Goal: Navigation & Orientation: Find specific page/section

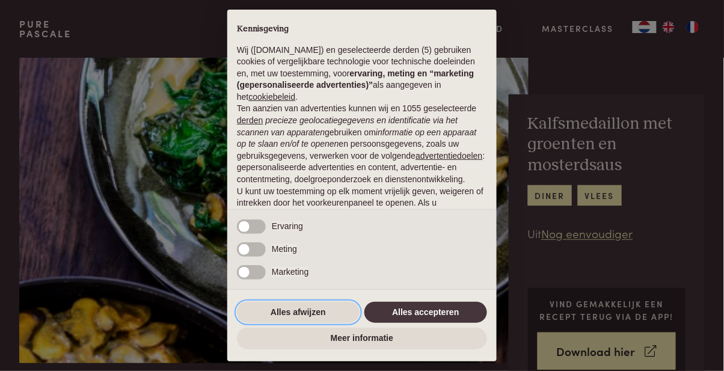
click at [267, 309] on button "Alles afwijzen" at bounding box center [298, 313] width 123 height 22
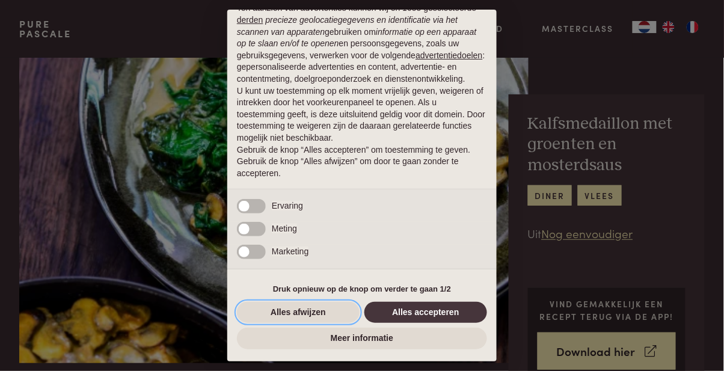
click at [287, 310] on button "Alles afwijzen" at bounding box center [298, 313] width 123 height 22
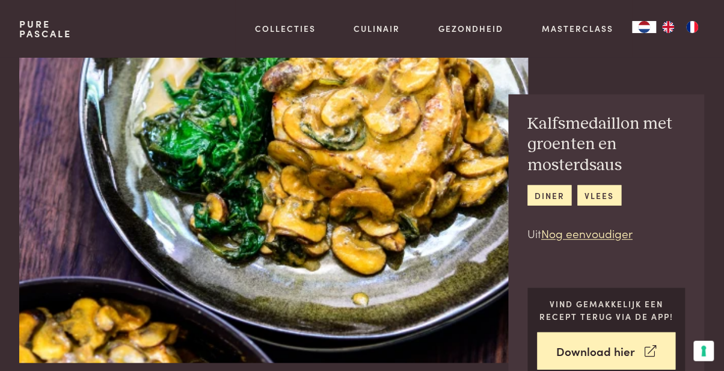
click at [698, 25] on img "FR" at bounding box center [693, 27] width 14 height 12
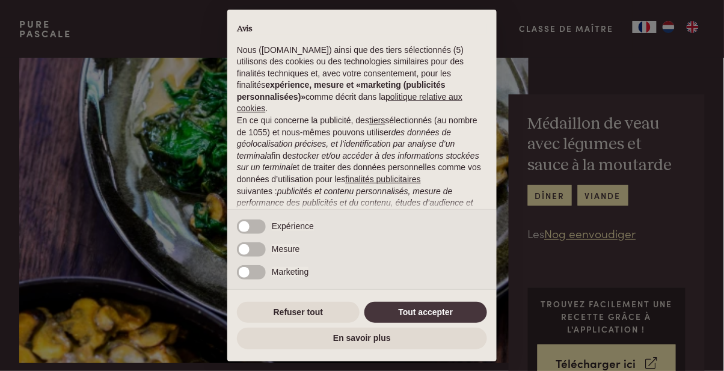
click at [667, 28] on div "× Avis Nous (purepascale.com) ainsi que des tiers sélectionnés (5) utilisons de…" at bounding box center [362, 185] width 724 height 371
click at [671, 28] on div "× Avis Nous (purepascale.com) ainsi que des tiers sélectionnés (5) utilisons de…" at bounding box center [362, 185] width 724 height 371
click at [673, 28] on div "× Avis Nous (purepascale.com) ainsi que des tiers sélectionnés (5) utilisons de…" at bounding box center [362, 185] width 724 height 371
click at [672, 31] on div "× Avis Nous (purepascale.com) ainsi que des tiers sélectionnés (5) utilisons de…" at bounding box center [362, 185] width 724 height 371
click at [282, 310] on button "Refuser tout" at bounding box center [298, 313] width 123 height 22
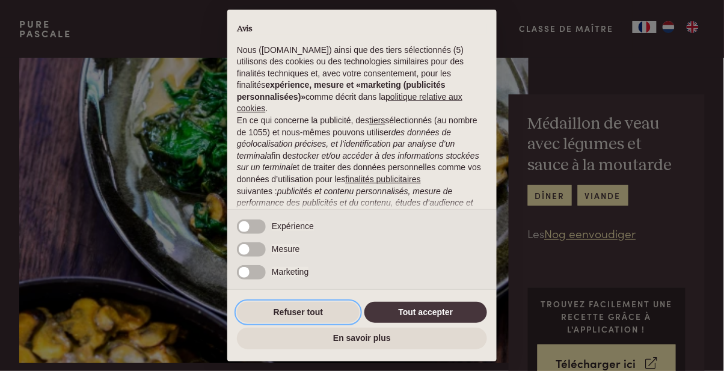
scroll to position [113, 0]
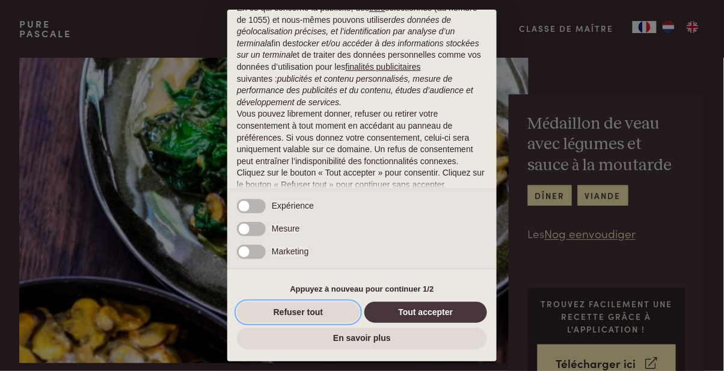
click at [294, 306] on button "Refuser tout" at bounding box center [298, 313] width 123 height 22
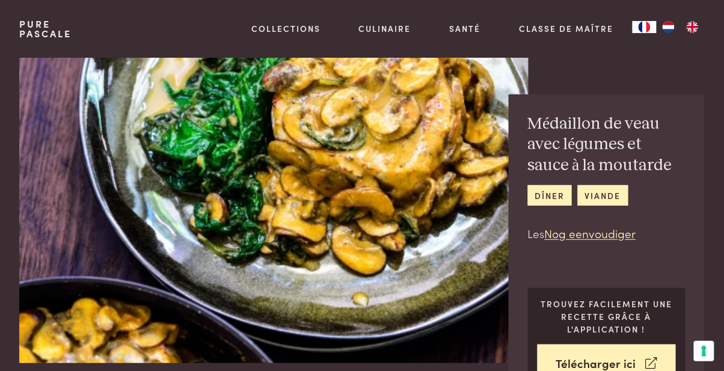
click at [667, 31] on img "NL" at bounding box center [669, 27] width 14 height 12
